Goal: Information Seeking & Learning: Understand process/instructions

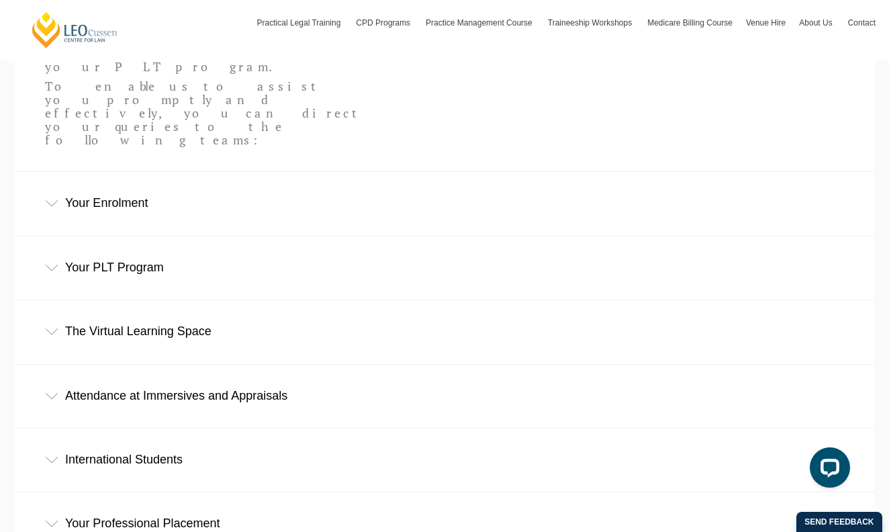
scroll to position [446, 0]
click at [307, 363] on div "Attendance at Immersives and Appraisals" at bounding box center [444, 394] width 859 height 62
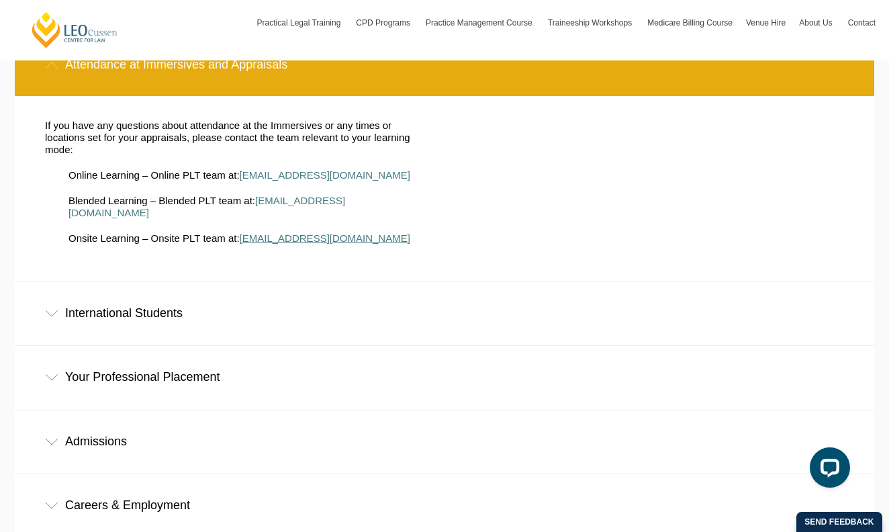
scroll to position [777, 0]
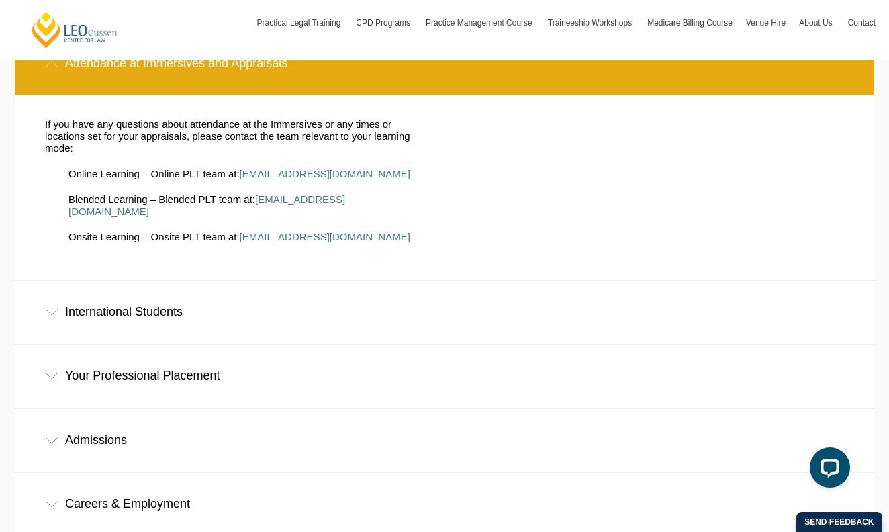
click at [287, 409] on div "Admissions" at bounding box center [444, 440] width 859 height 62
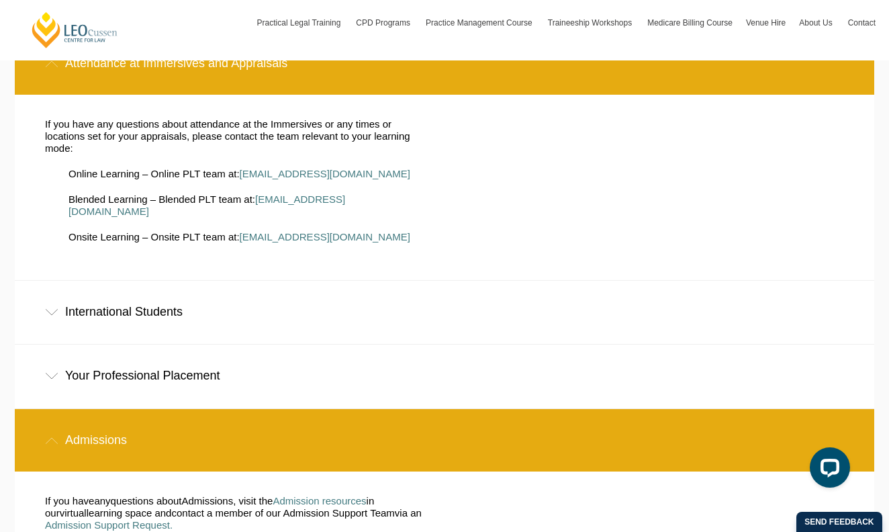
click at [279, 344] on div "Your Professional Placement" at bounding box center [444, 375] width 859 height 62
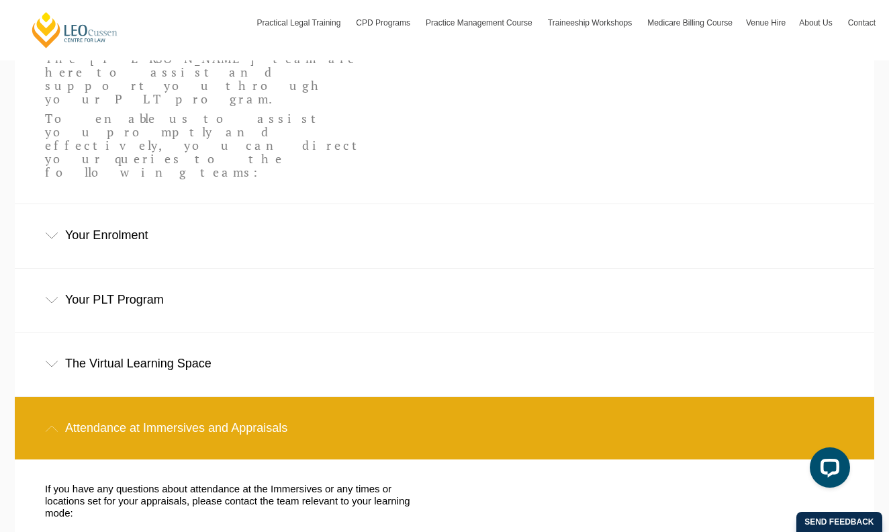
scroll to position [409, 0]
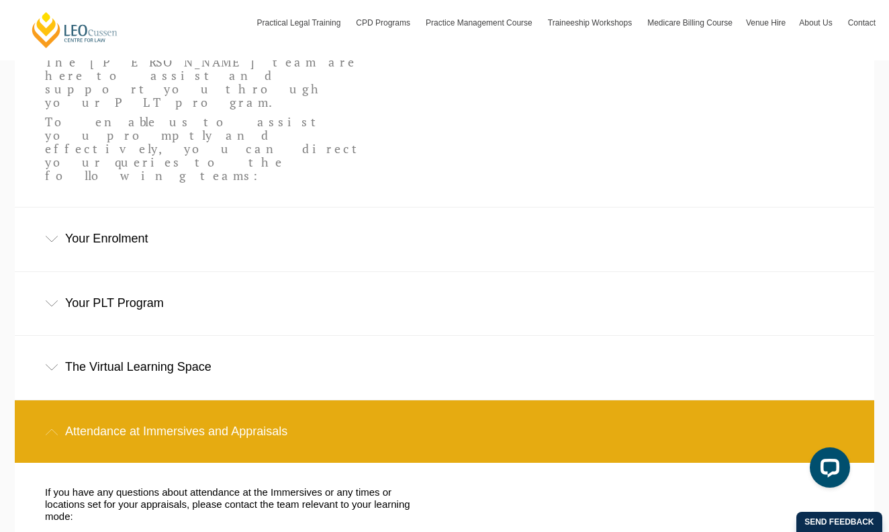
click at [266, 272] on div "Your PLT Program" at bounding box center [444, 303] width 859 height 62
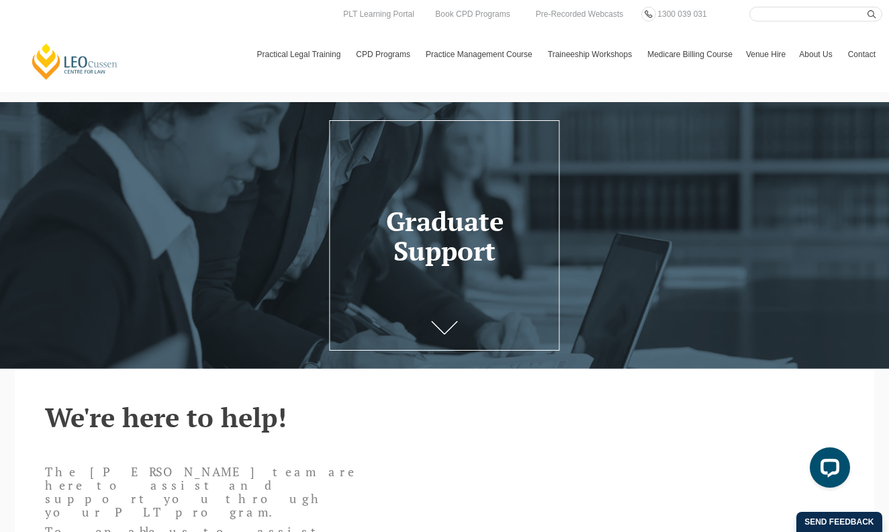
scroll to position [0, 0]
click at [373, 11] on link "PLT Learning Portal" at bounding box center [379, 14] width 74 height 15
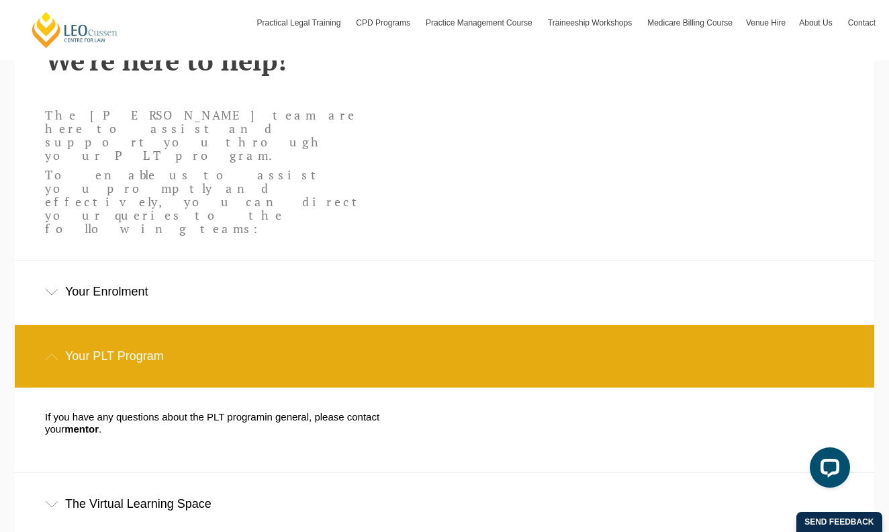
scroll to position [360, 0]
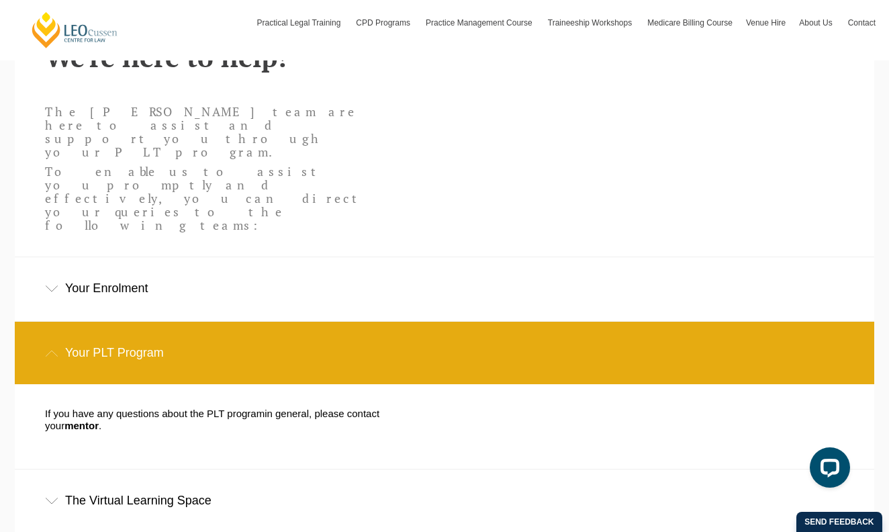
click at [323, 257] on div "Your Enrolment" at bounding box center [444, 288] width 859 height 62
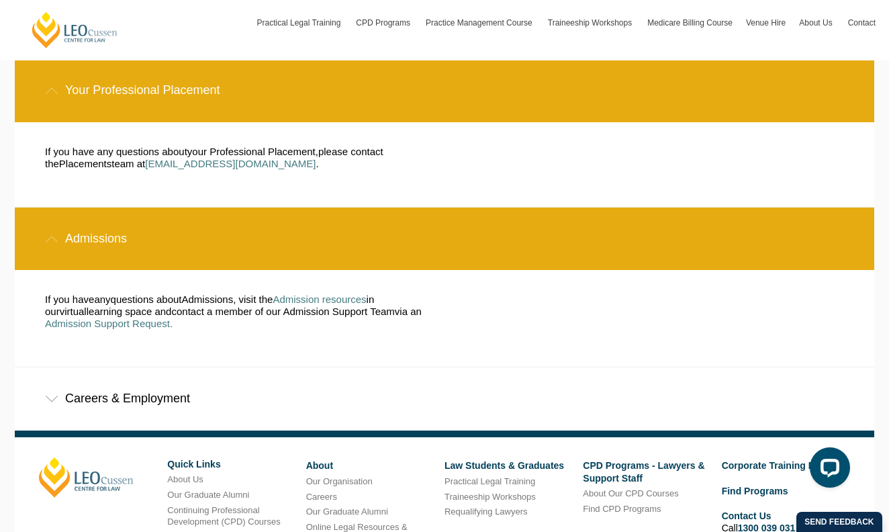
scroll to position [1244, 0]
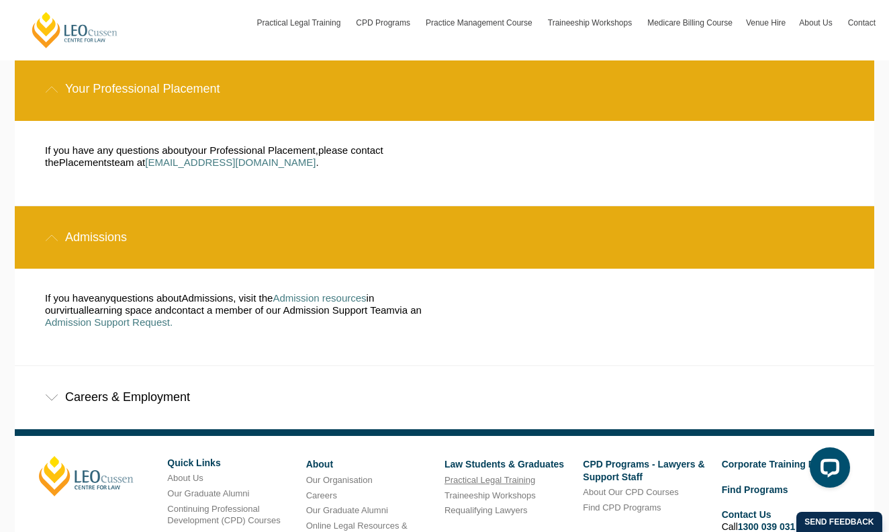
click at [485, 474] on link "Practical Legal Training" at bounding box center [489, 479] width 91 height 10
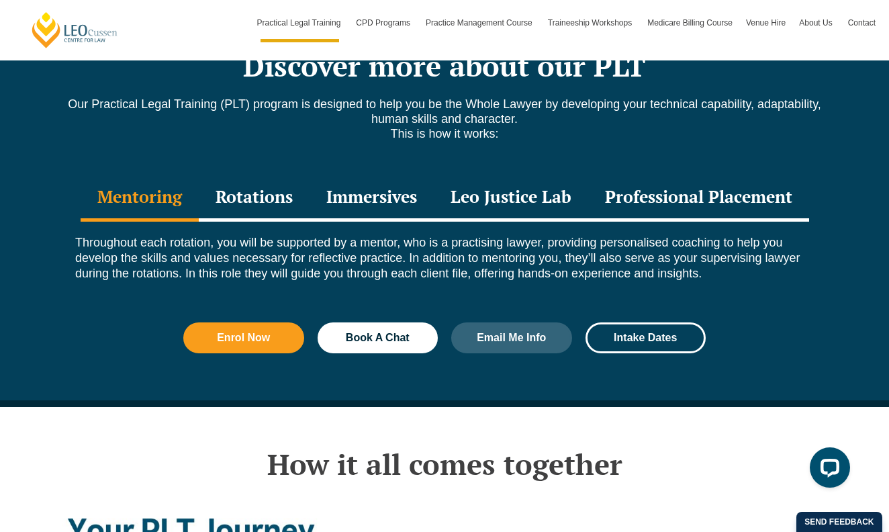
scroll to position [1864, 0]
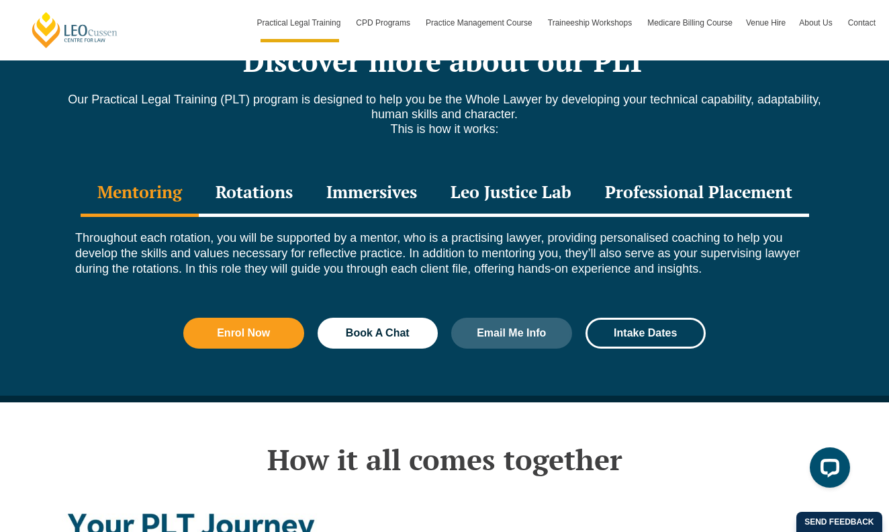
click at [485, 170] on div "Leo Justice Lab" at bounding box center [511, 193] width 154 height 47
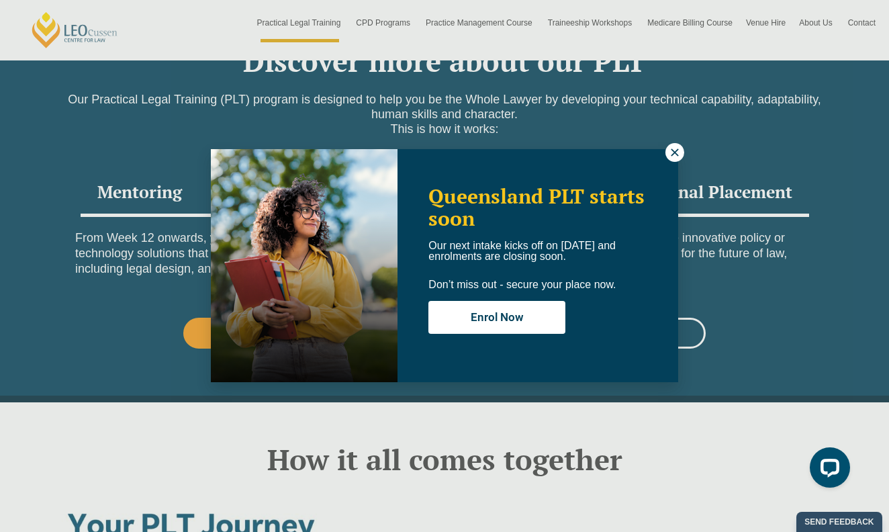
click at [674, 152] on icon at bounding box center [673, 151] width 7 height 7
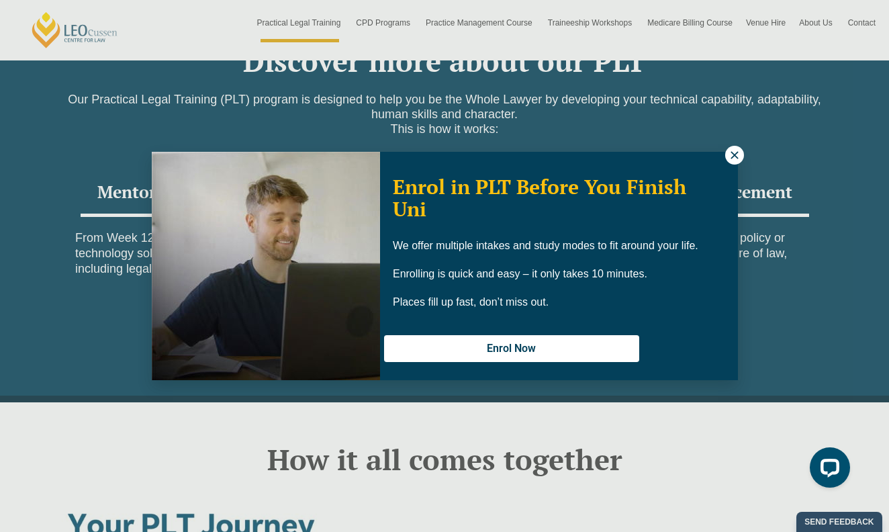
click at [740, 157] on button at bounding box center [734, 155] width 19 height 19
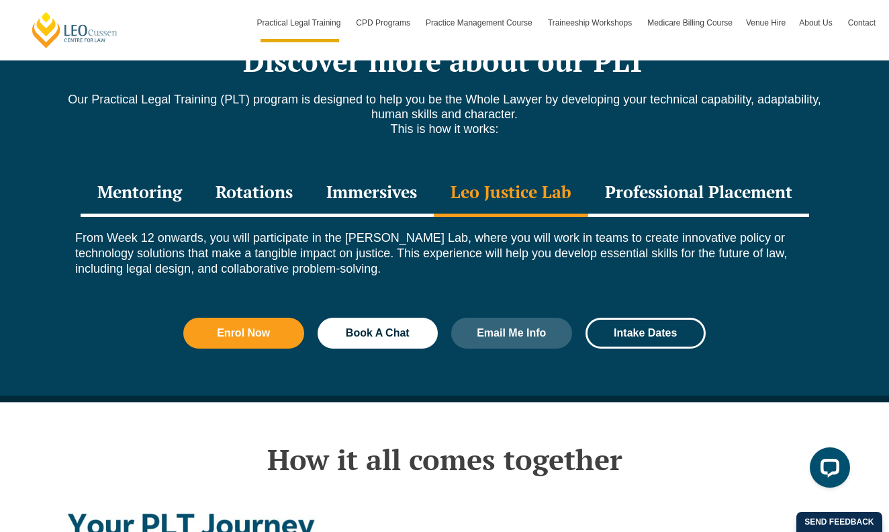
click at [729, 170] on div "Professional Placement" at bounding box center [698, 193] width 221 height 47
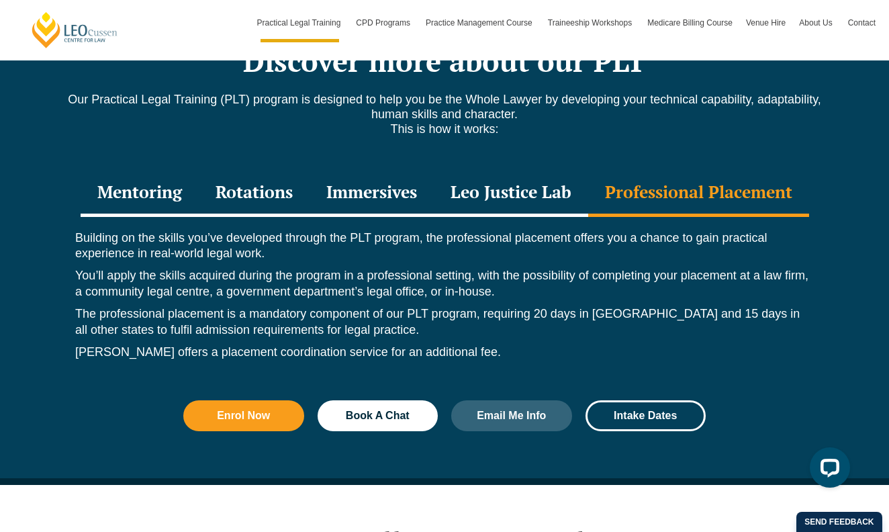
click at [257, 170] on div "Rotations" at bounding box center [254, 193] width 111 height 47
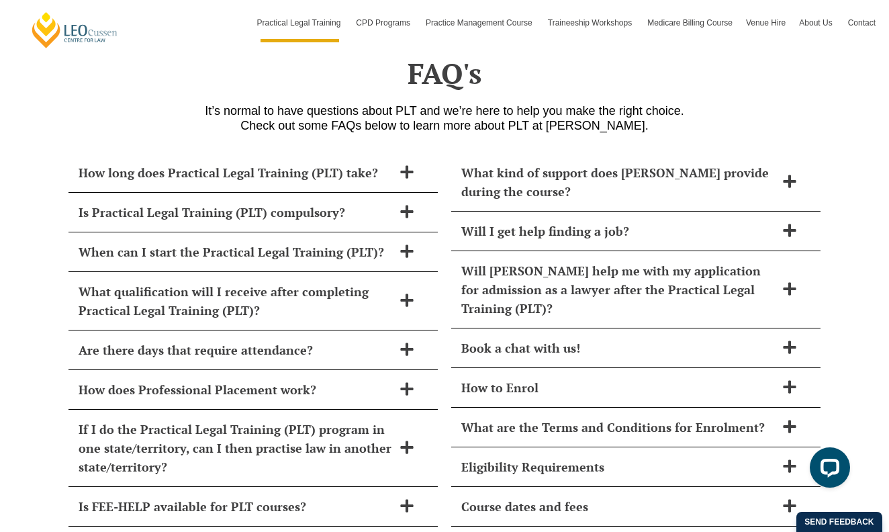
scroll to position [5695, 0]
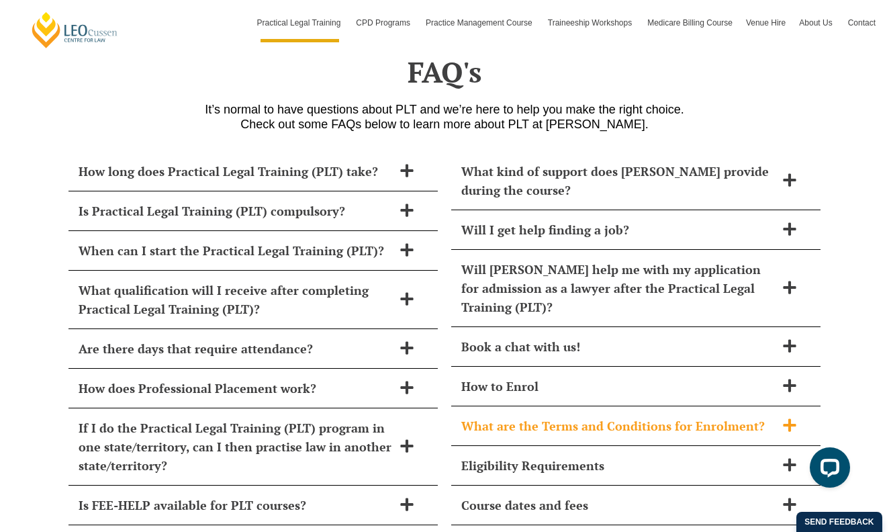
click at [654, 416] on h2 "What are the Terms and Conditions for Enrolment?" at bounding box center [618, 425] width 314 height 19
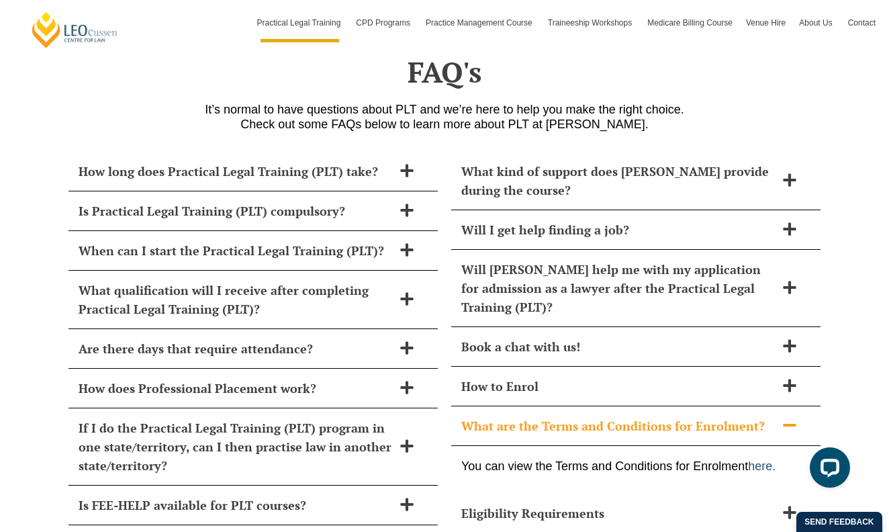
click at [764, 459] on link "here." at bounding box center [762, 465] width 28 height 13
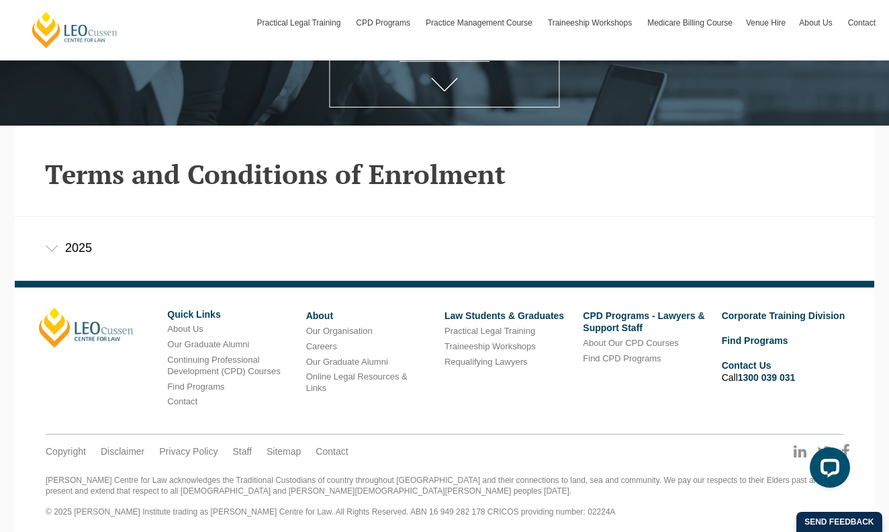
scroll to position [242, 0]
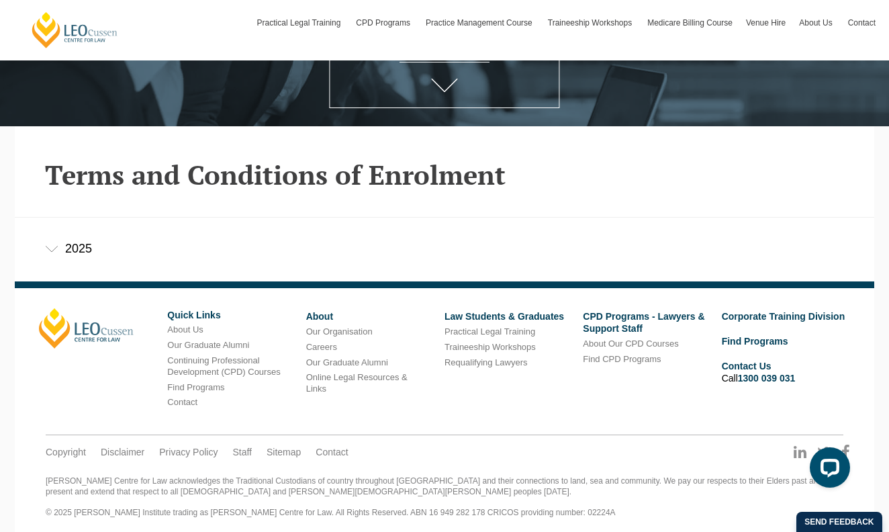
click at [82, 243] on div "2025" at bounding box center [444, 248] width 859 height 62
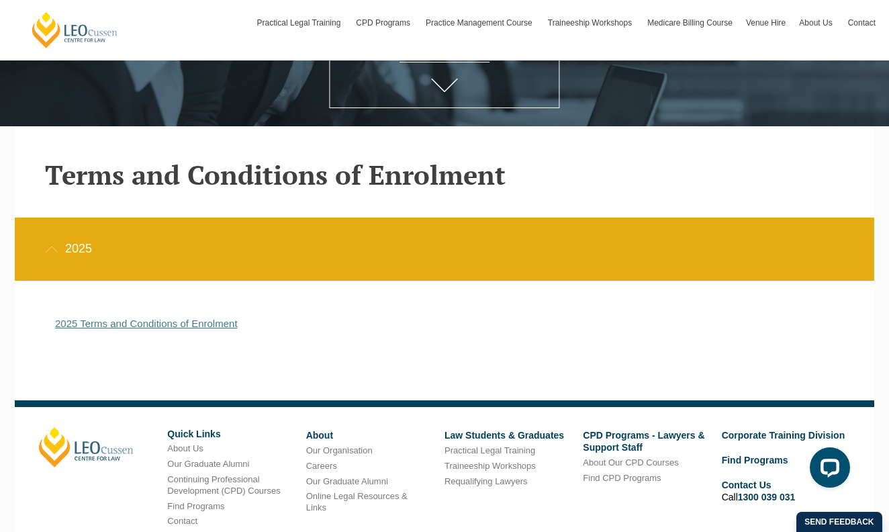
click at [122, 324] on link "2025 Terms and Conditions of Enrolment" at bounding box center [146, 322] width 183 height 11
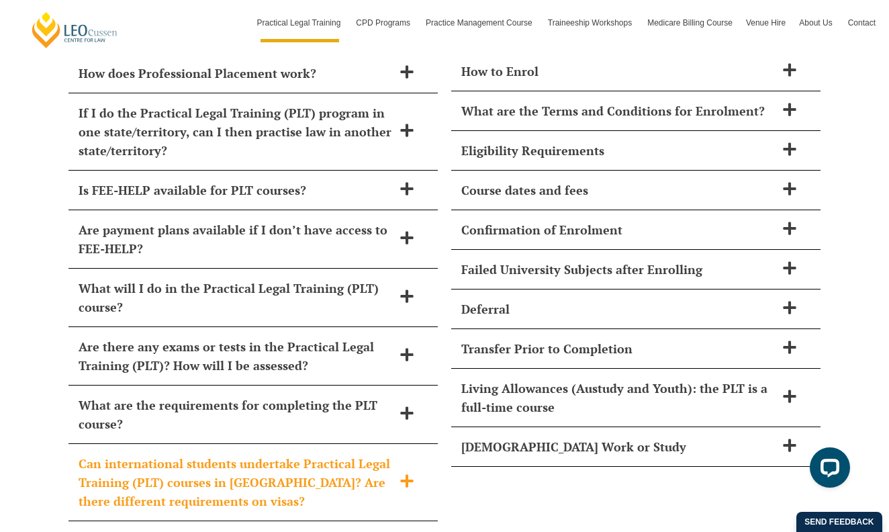
scroll to position [5753, 0]
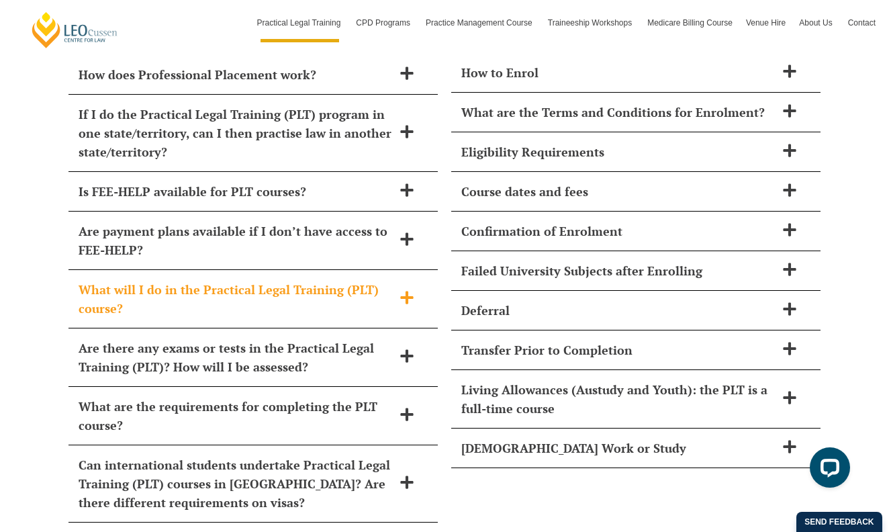
click at [194, 280] on h2 "What will I do in the Practical Legal Training (PLT) course?" at bounding box center [236, 299] width 314 height 38
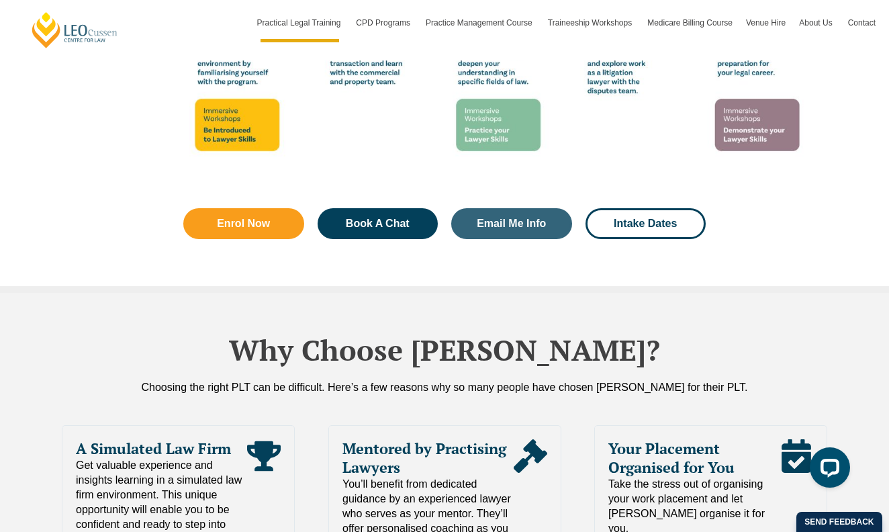
scroll to position [2641, 0]
